Goal: Task Accomplishment & Management: Use online tool/utility

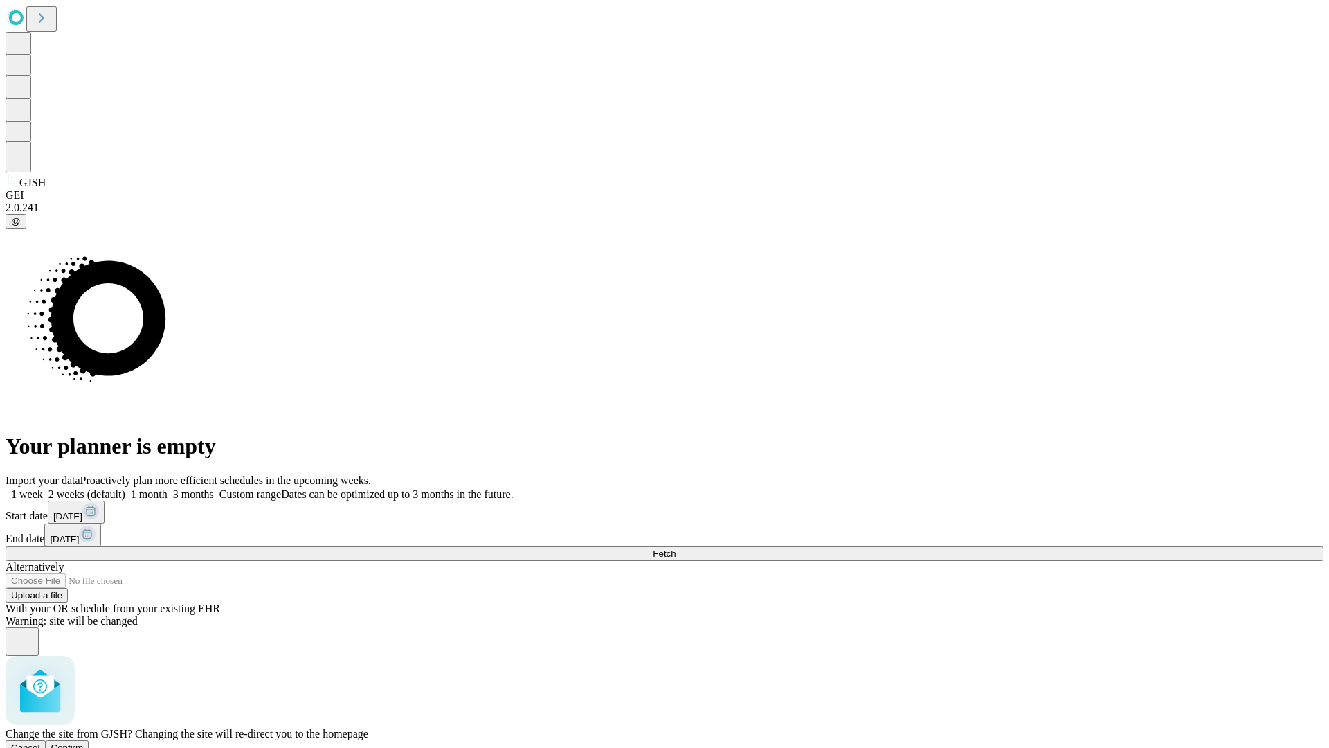
click at [84, 742] on span "Confirm" at bounding box center [67, 747] width 33 height 10
click at [43, 488] on label "1 week" at bounding box center [24, 494] width 37 height 12
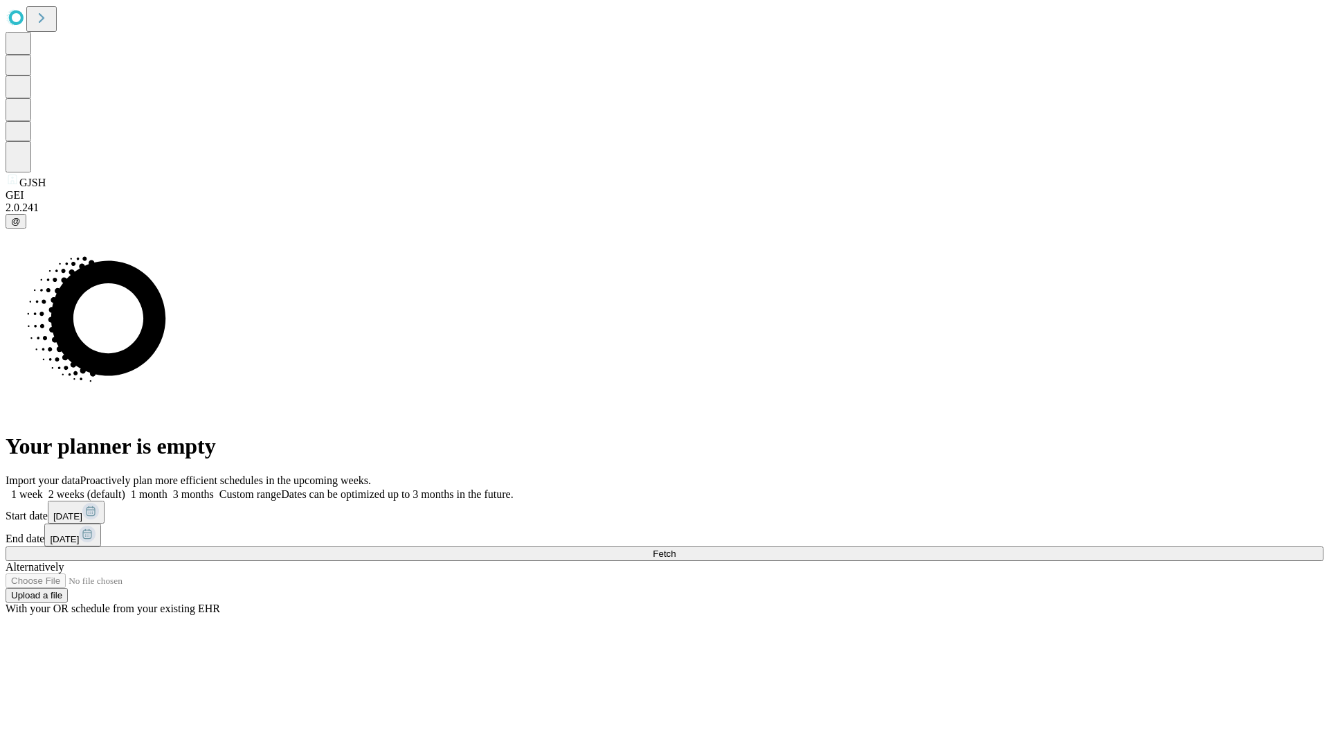
click at [676, 548] on span "Fetch" at bounding box center [664, 553] width 23 height 10
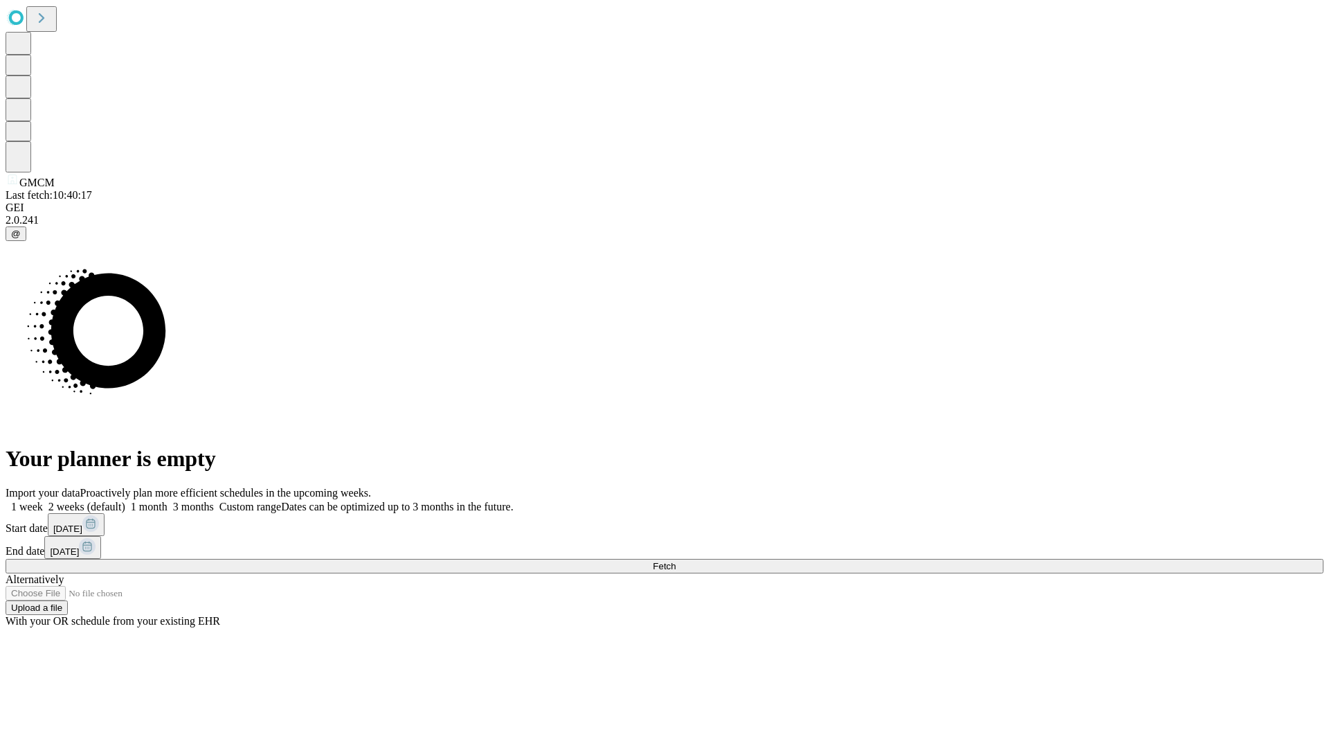
click at [43, 501] on label "1 week" at bounding box center [24, 507] width 37 height 12
click at [676, 561] on span "Fetch" at bounding box center [664, 566] width 23 height 10
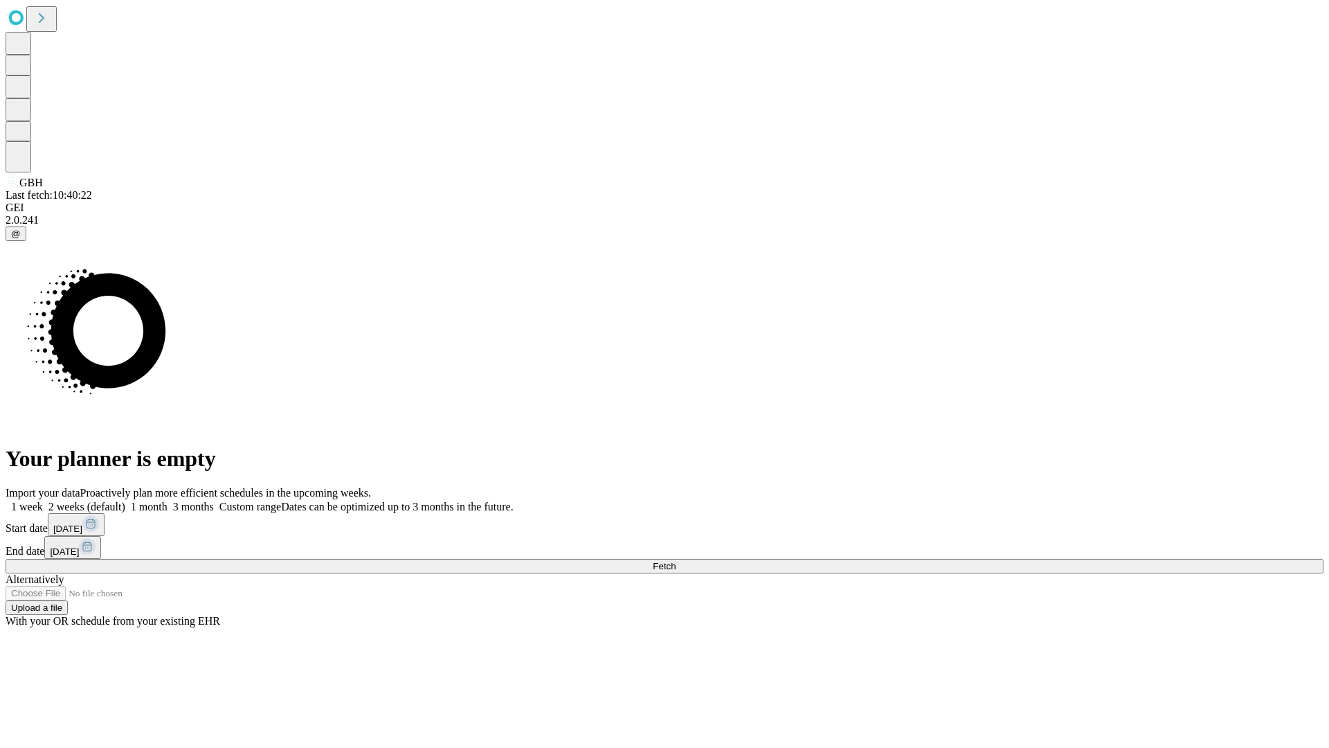
click at [43, 501] on label "1 week" at bounding box center [24, 507] width 37 height 12
click at [676, 561] on span "Fetch" at bounding box center [664, 566] width 23 height 10
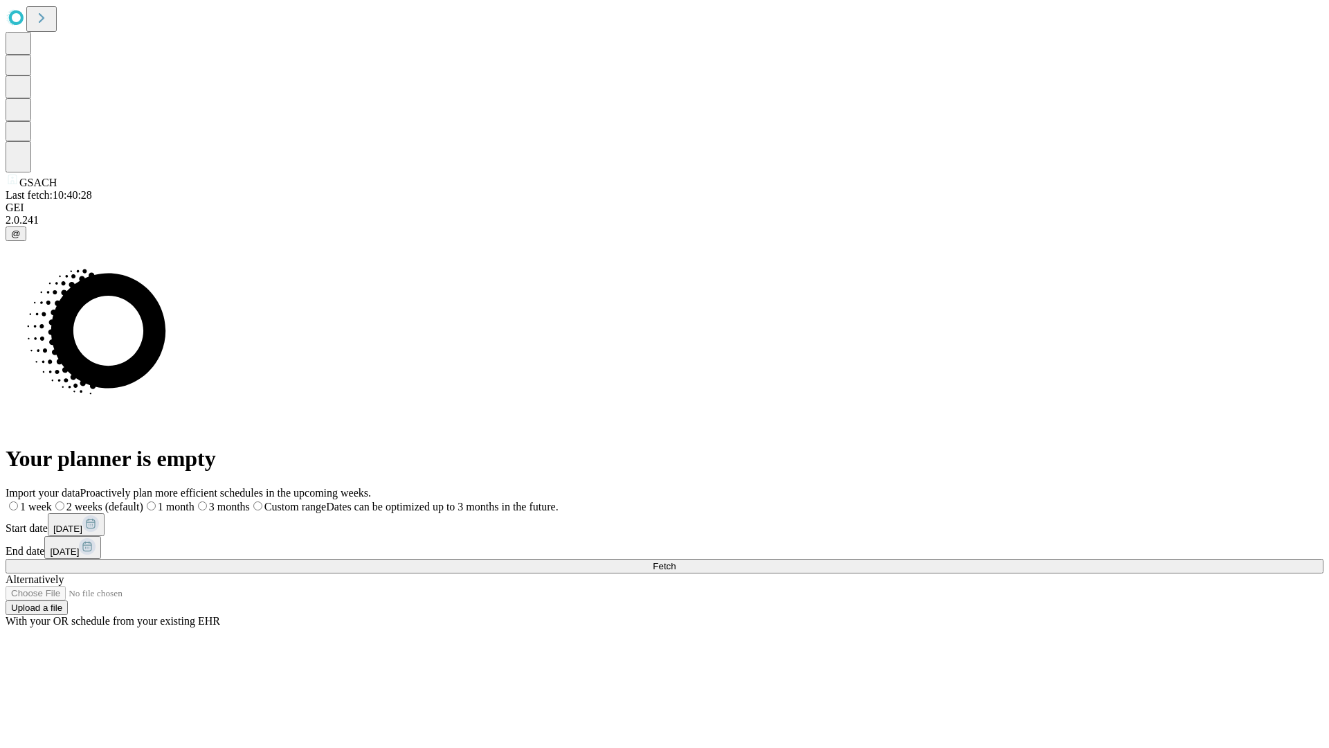
click at [52, 501] on label "1 week" at bounding box center [29, 507] width 46 height 12
click at [676, 561] on span "Fetch" at bounding box center [664, 566] width 23 height 10
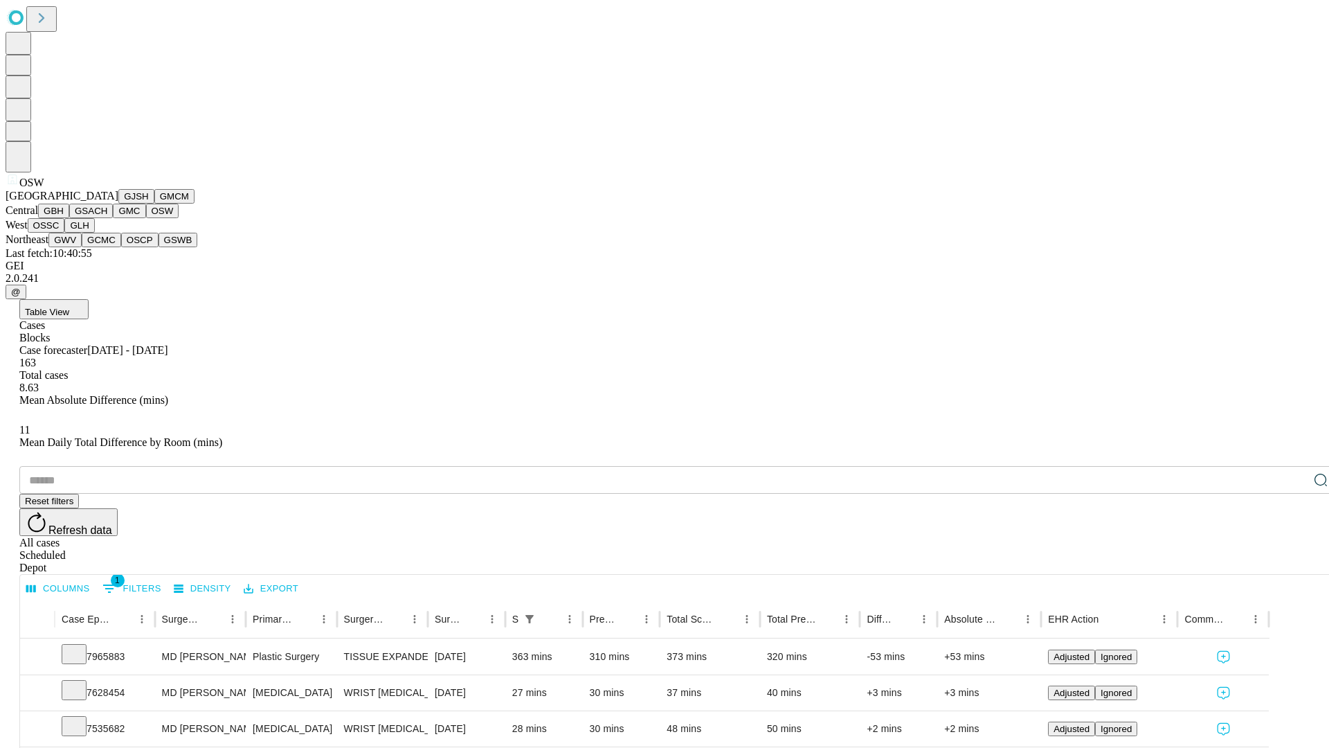
click at [65, 233] on button "OSSC" at bounding box center [46, 225] width 37 height 15
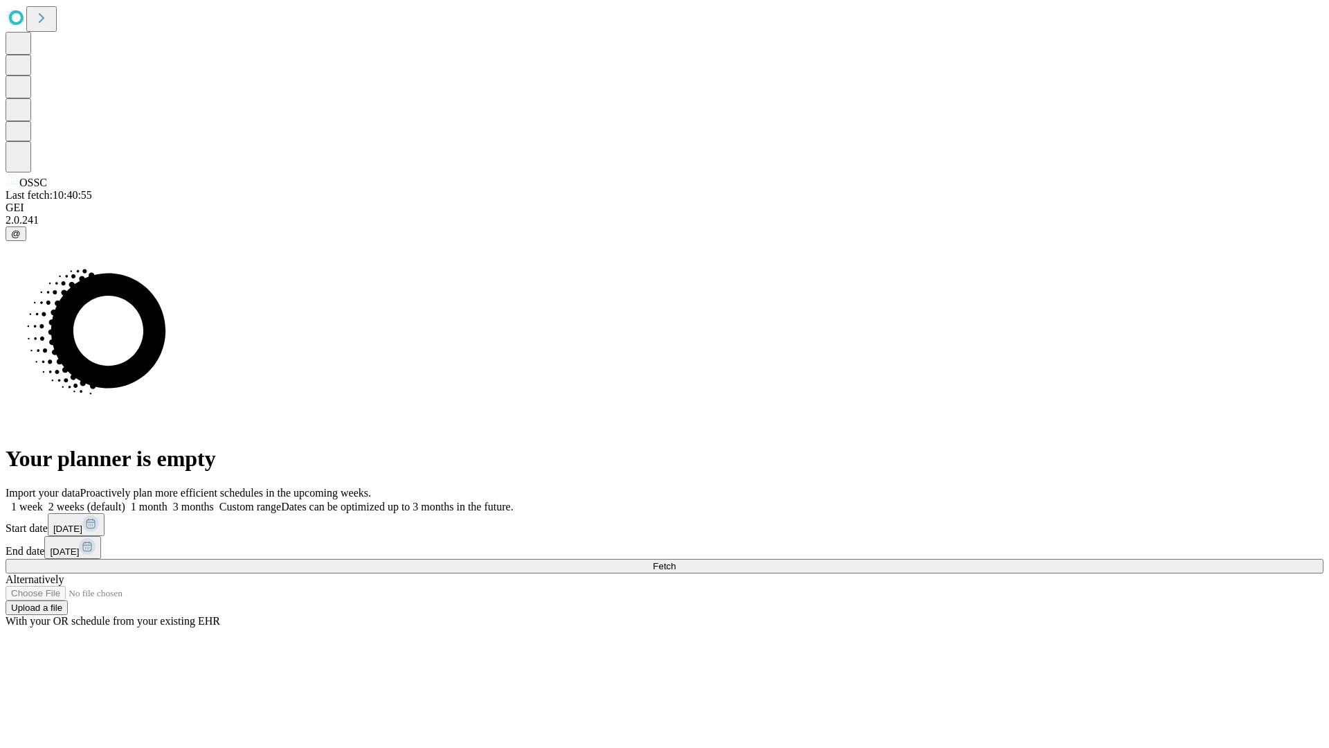
click at [43, 501] on label "1 week" at bounding box center [24, 507] width 37 height 12
click at [676, 561] on span "Fetch" at bounding box center [664, 566] width 23 height 10
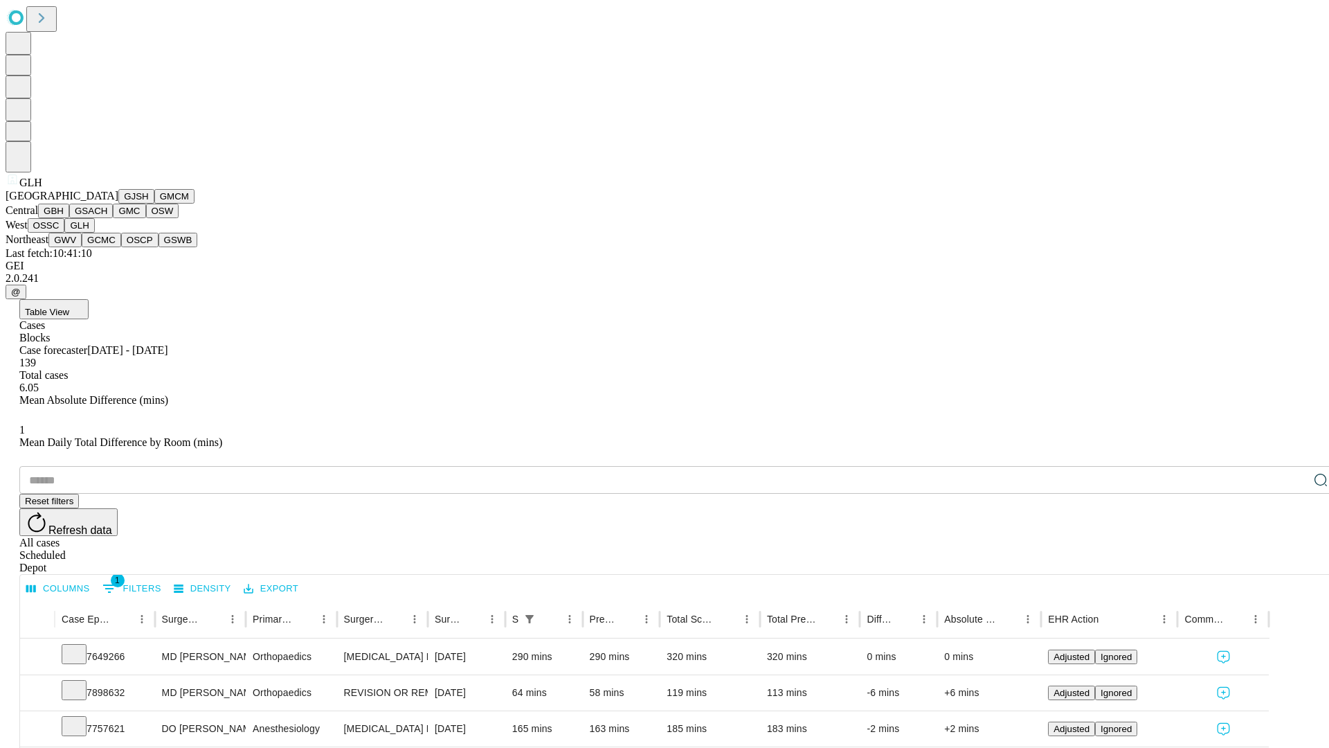
click at [82, 247] on button "GWV" at bounding box center [64, 240] width 33 height 15
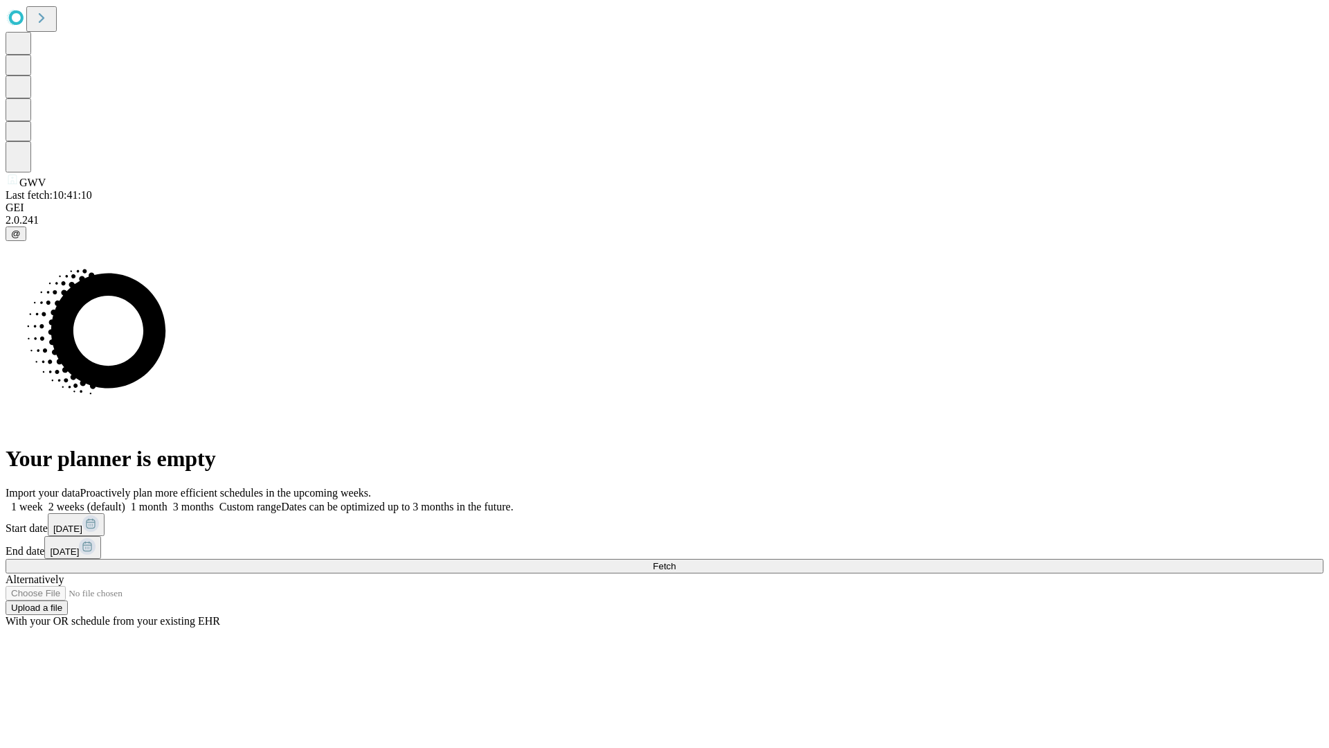
click at [676, 561] on span "Fetch" at bounding box center [664, 566] width 23 height 10
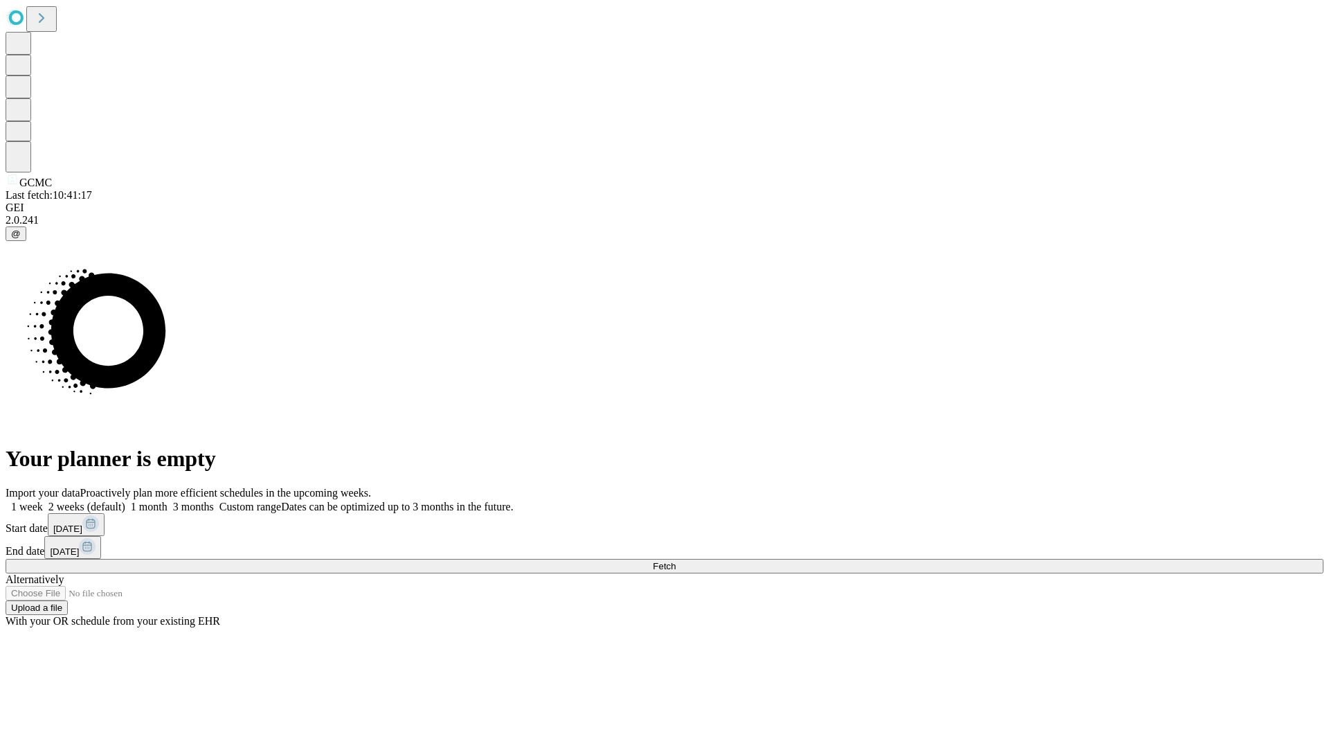
click at [676, 561] on span "Fetch" at bounding box center [664, 566] width 23 height 10
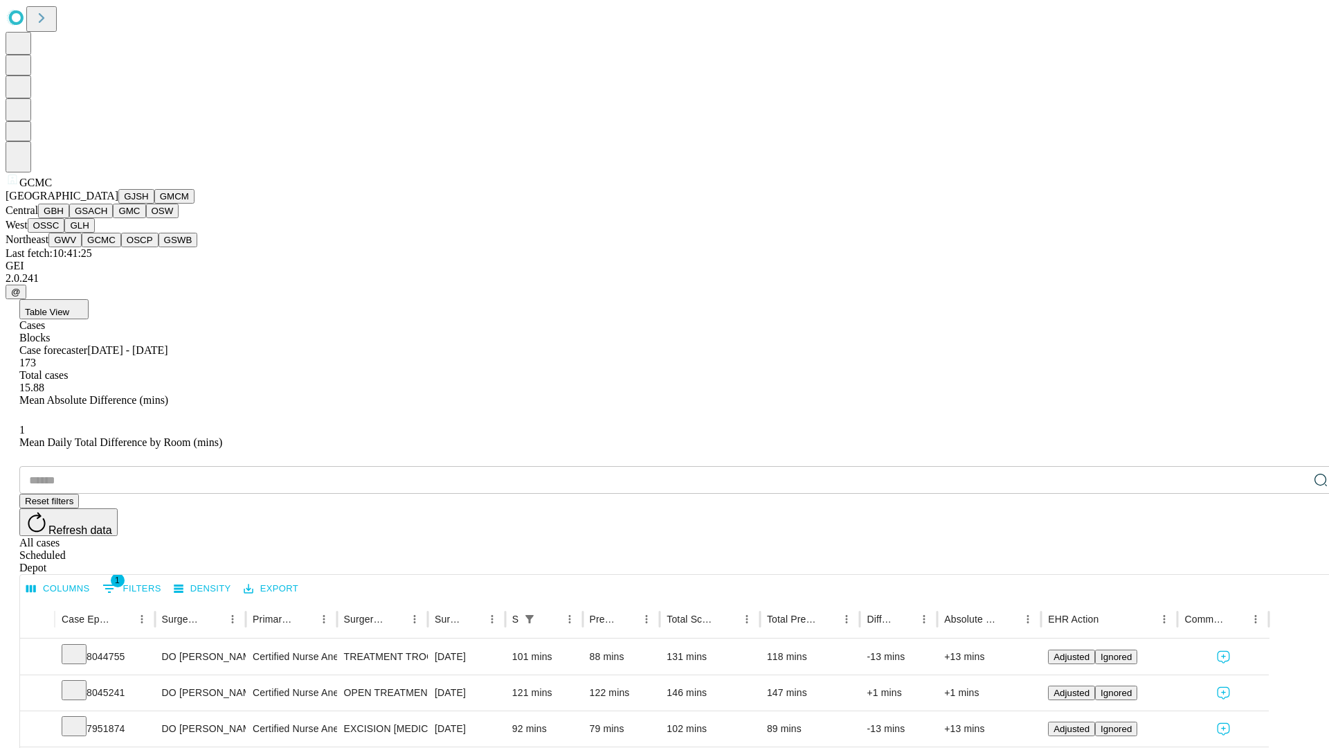
click at [121, 247] on button "OSCP" at bounding box center [139, 240] width 37 height 15
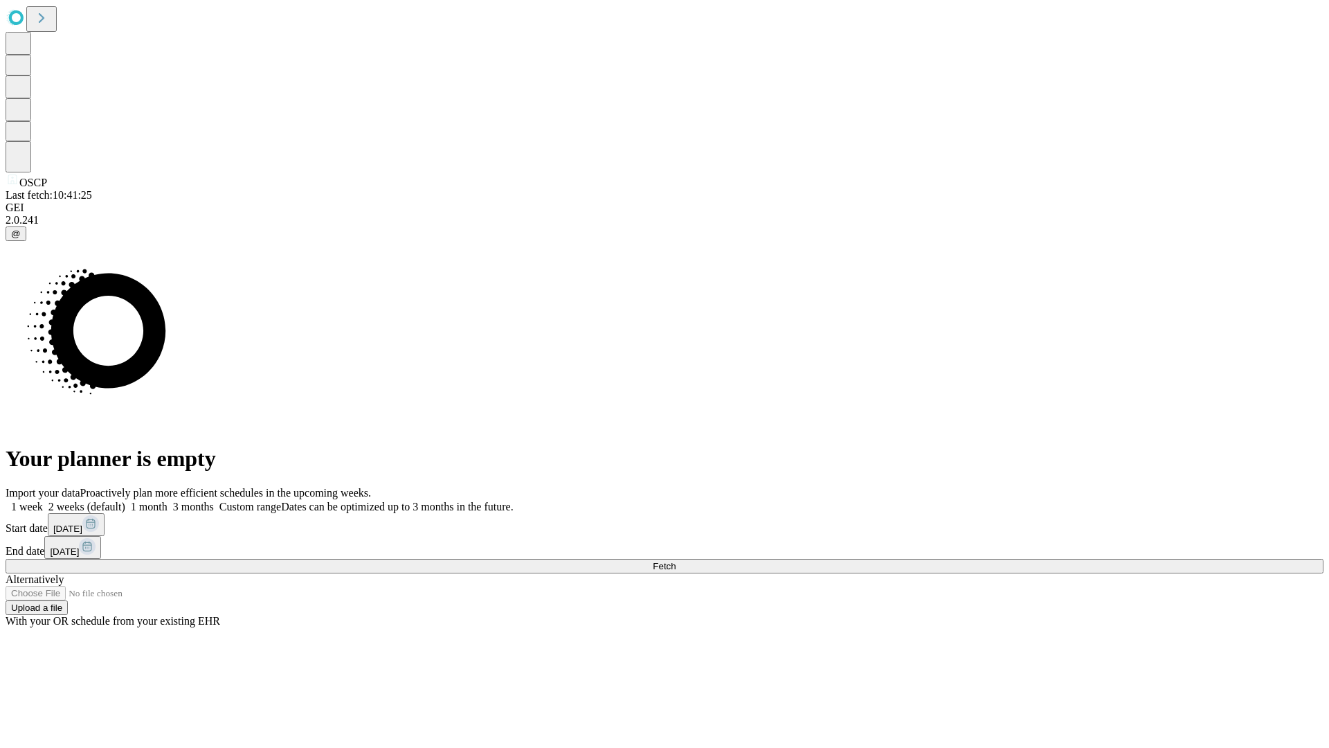
click at [676, 561] on span "Fetch" at bounding box center [664, 566] width 23 height 10
